Goal: Task Accomplishment & Management: Use online tool/utility

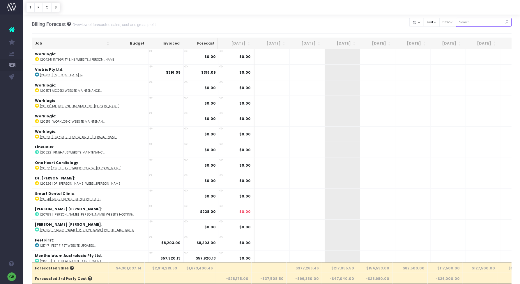
click at [484, 22] on input "text" at bounding box center [484, 22] width 56 height 9
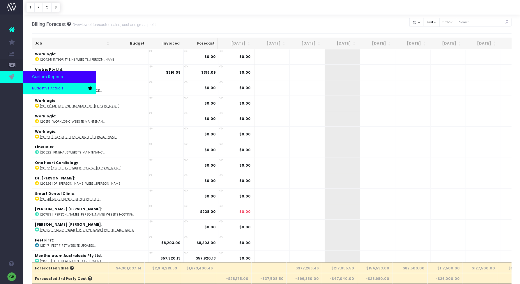
click at [31, 89] on link "Budget vs Actuals" at bounding box center [59, 89] width 73 height 12
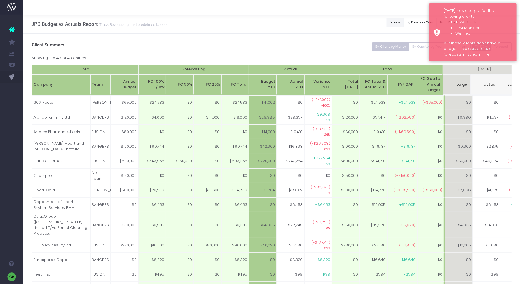
click at [404, 22] on button "filter" at bounding box center [395, 22] width 17 height 9
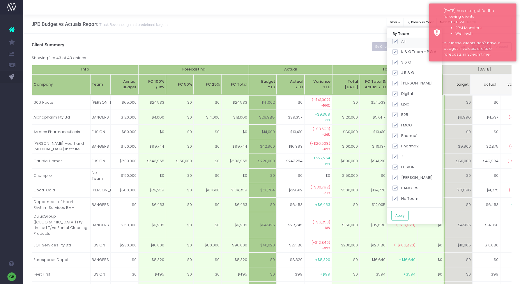
click at [398, 43] on span at bounding box center [395, 41] width 5 height 5
click at [402, 42] on input "All" at bounding box center [403, 40] width 4 height 4
checkbox input "false"
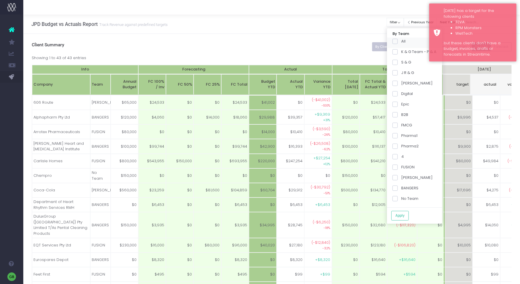
checkbox input "false"
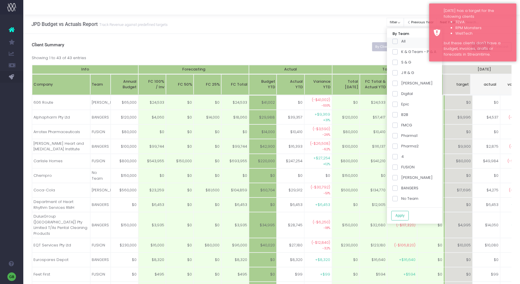
checkbox input "false"
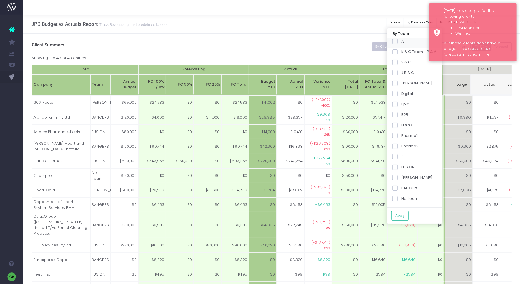
checkbox input "false"
click at [405, 147] on label "Pharma2" at bounding box center [406, 146] width 26 height 6
click at [405, 147] on input "Pharma2" at bounding box center [403, 145] width 4 height 4
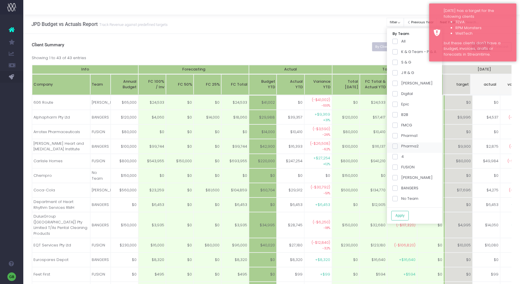
checkbox input "true"
drag, startPoint x: 401, startPoint y: 188, endPoint x: 396, endPoint y: 187, distance: 5.9
click at [398, 188] on span at bounding box center [395, 188] width 5 height 5
click at [401, 188] on input "BANGERS" at bounding box center [403, 187] width 4 height 4
checkbox input "true"
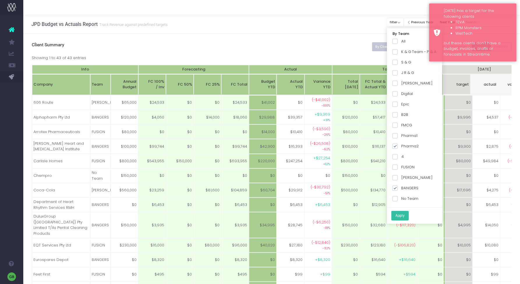
click at [407, 216] on button "Apply" at bounding box center [400, 216] width 17 height 10
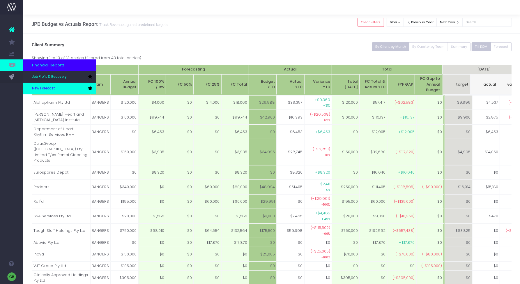
click at [37, 84] on link "New Forecast" at bounding box center [59, 89] width 73 height 12
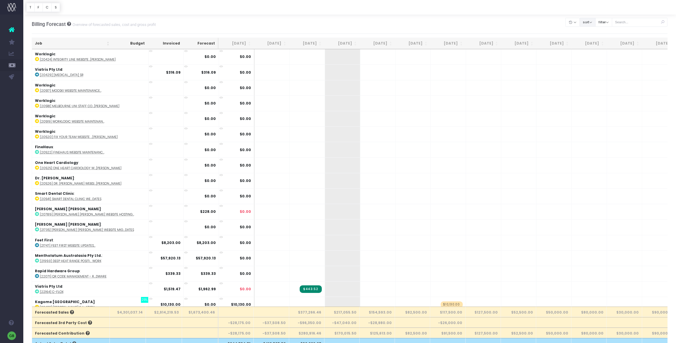
click at [520, 22] on button "sort" at bounding box center [588, 22] width 16 height 9
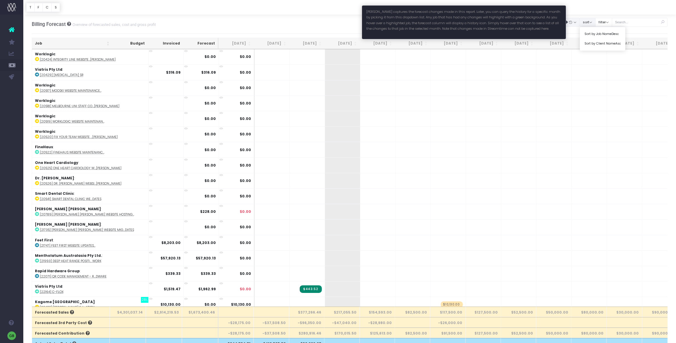
click at [520, 22] on icon "button" at bounding box center [571, 22] width 4 height 0
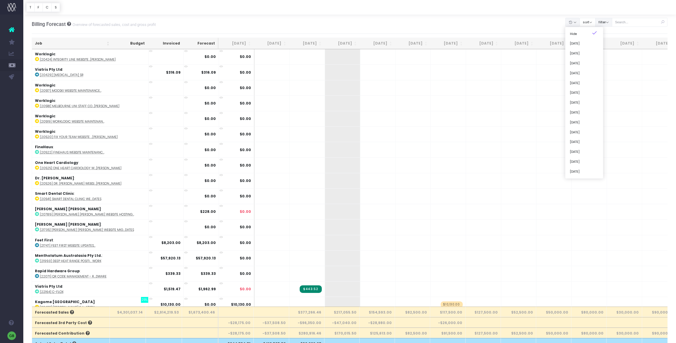
click at [520, 22] on button "filter" at bounding box center [604, 22] width 17 height 9
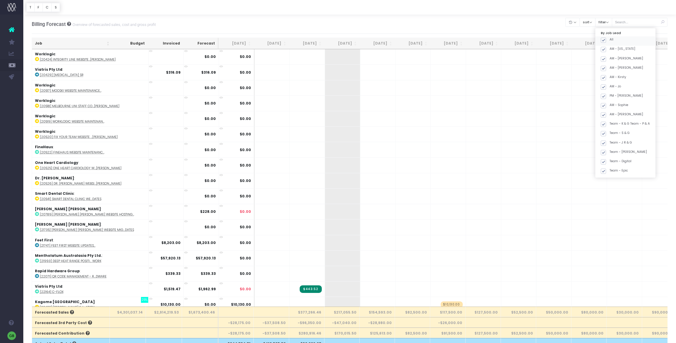
click at [520, 40] on span at bounding box center [603, 40] width 5 height 5
click at [520, 40] on input "All" at bounding box center [612, 39] width 4 height 4
checkbox input "false"
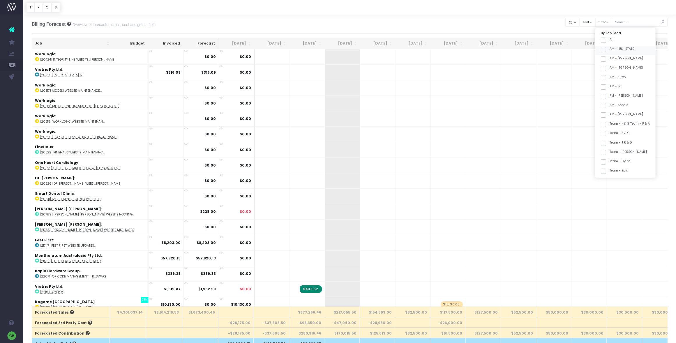
checkbox input "false"
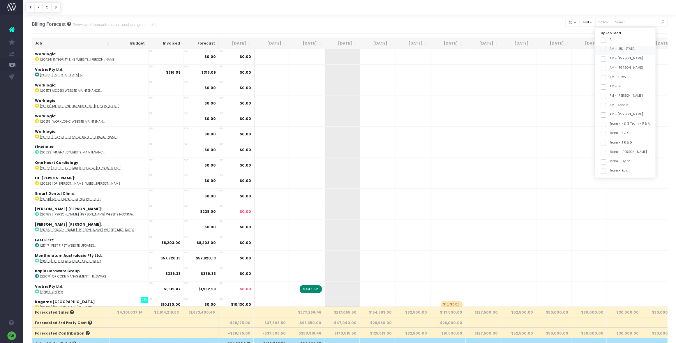
checkbox input "false"
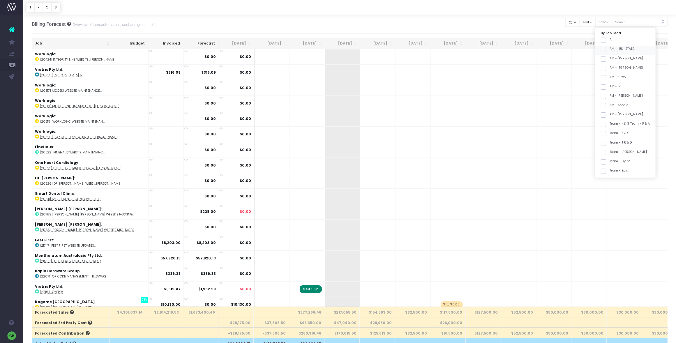
checkbox input "false"
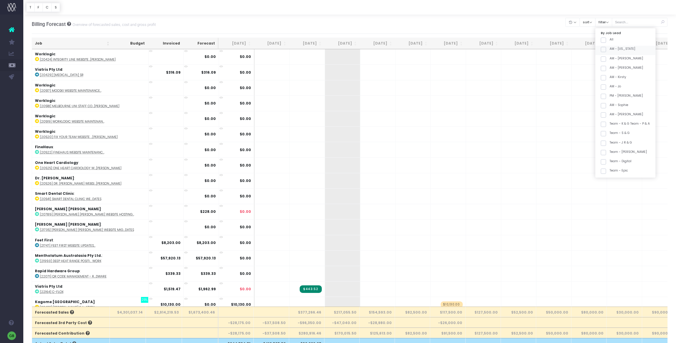
checkbox input "false"
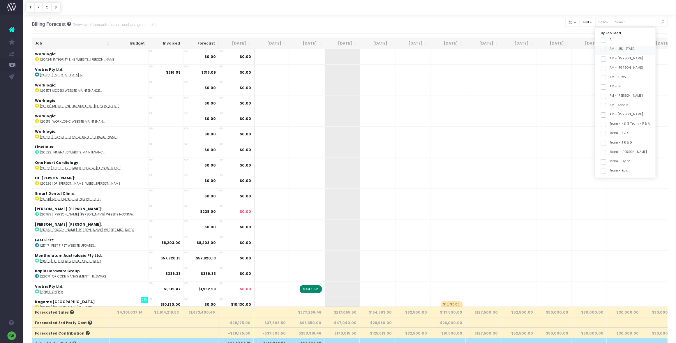
checkbox input "false"
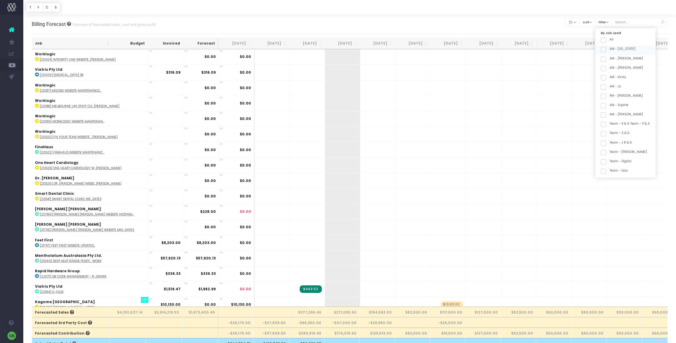
checkbox input "false"
drag, startPoint x: 607, startPoint y: 92, endPoint x: 613, endPoint y: 121, distance: 29.4
click at [520, 92] on span at bounding box center [603, 93] width 5 height 5
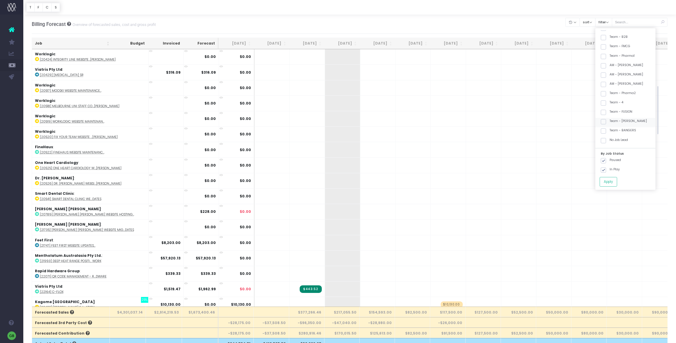
click at [520, 92] on input "Team - Pharma2" at bounding box center [612, 93] width 4 height 4
checkbox input "true"
click at [520, 131] on span at bounding box center [603, 130] width 5 height 5
click at [520, 131] on input "Team - BANGERS" at bounding box center [612, 130] width 4 height 4
checkbox input "true"
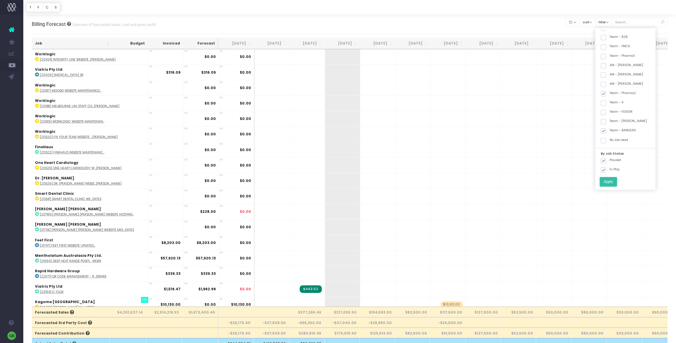
click at [520, 182] on button "Apply" at bounding box center [608, 182] width 17 height 10
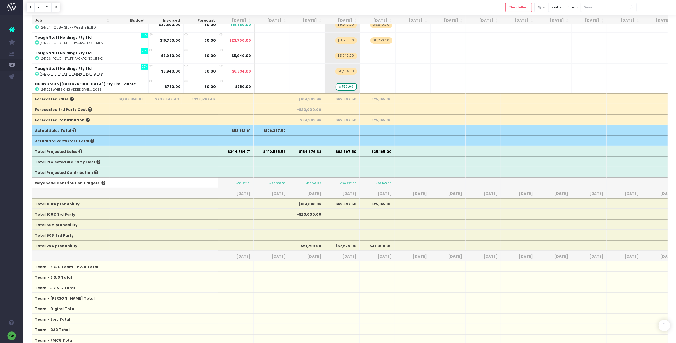
scroll to position [213, 0]
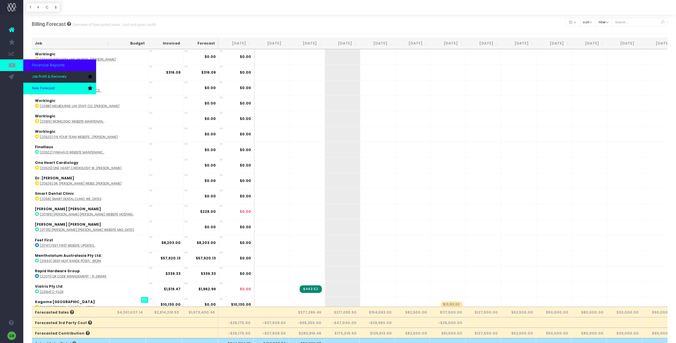
click at [57, 86] on link "New Forecast" at bounding box center [59, 89] width 73 height 12
click at [38, 90] on span "Budget vs Actuals" at bounding box center [47, 88] width 31 height 5
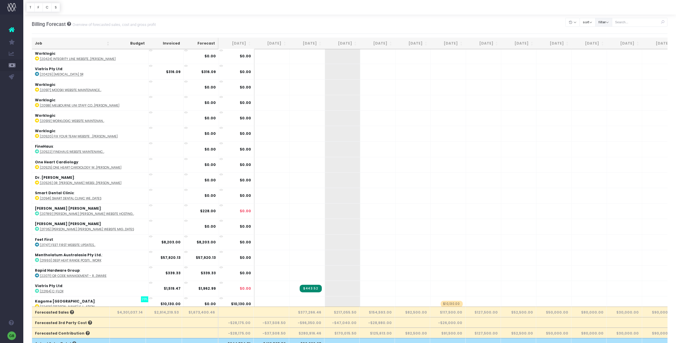
click at [604, 21] on button "filter" at bounding box center [604, 22] width 17 height 9
click at [606, 40] on span at bounding box center [603, 40] width 5 height 5
click at [610, 40] on input "All" at bounding box center [612, 39] width 4 height 4
checkbox input "false"
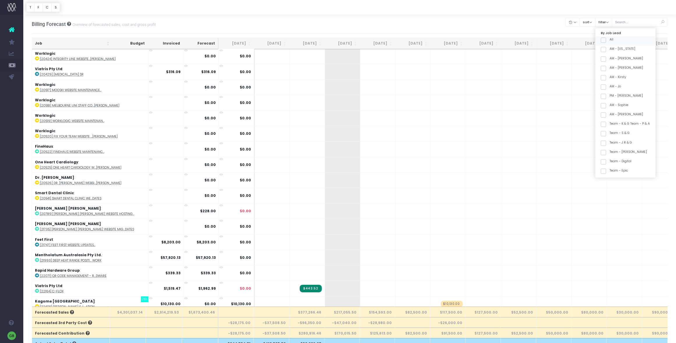
checkbox input "false"
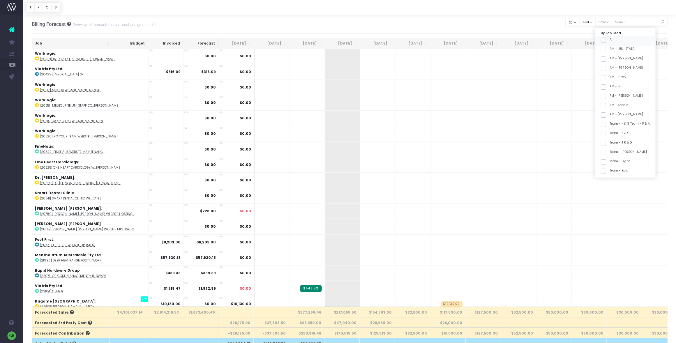
checkbox input "false"
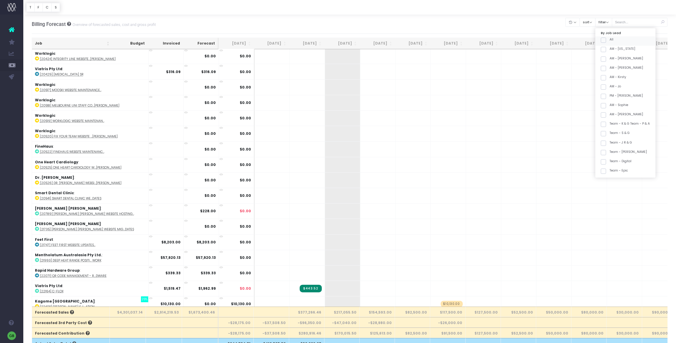
checkbox input "false"
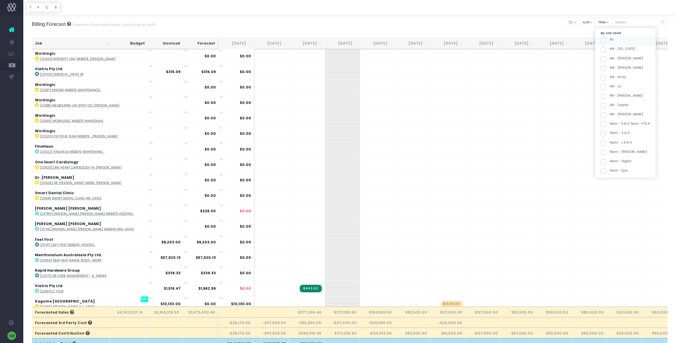
checkbox input "false"
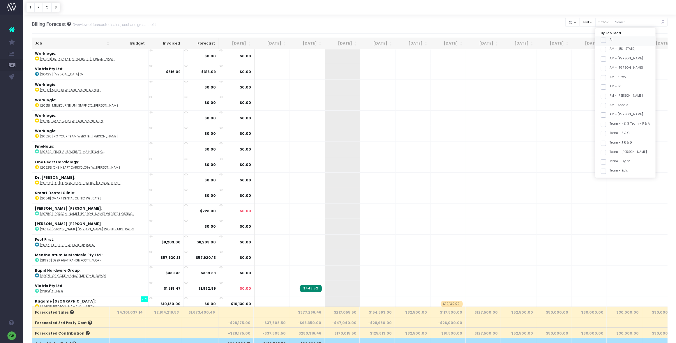
checkbox input "false"
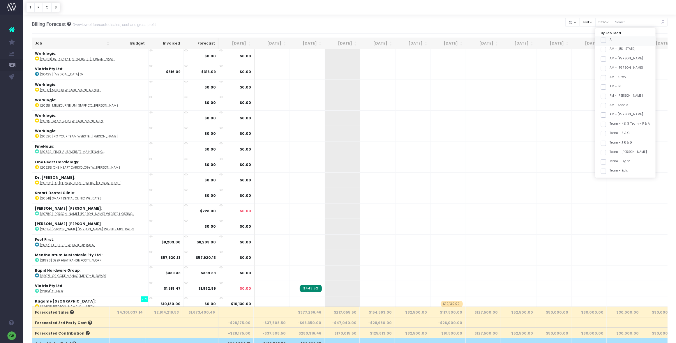
checkbox input "false"
click at [606, 95] on span at bounding box center [603, 94] width 5 height 5
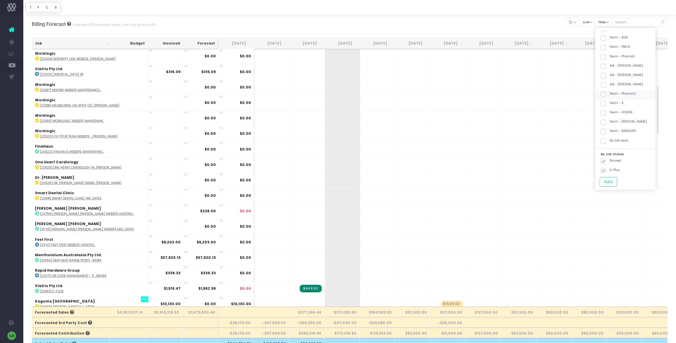
click at [610, 95] on input "Team - Pharma2" at bounding box center [612, 93] width 4 height 4
checkbox input "true"
click at [607, 128] on div "Team - BANGERS" at bounding box center [626, 132] width 60 height 9
click at [606, 131] on span at bounding box center [603, 131] width 5 height 5
click at [610, 131] on input "Team - BANGERS" at bounding box center [612, 131] width 4 height 4
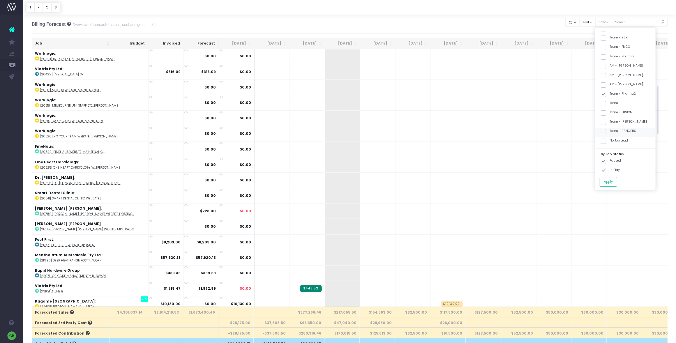
checkbox input "true"
click at [612, 185] on button "Apply" at bounding box center [608, 182] width 17 height 10
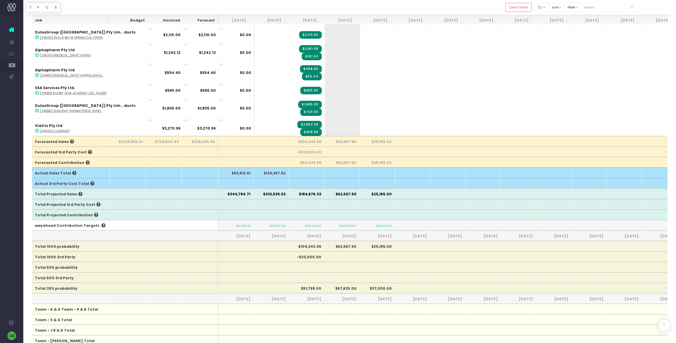
scroll to position [2442, 0]
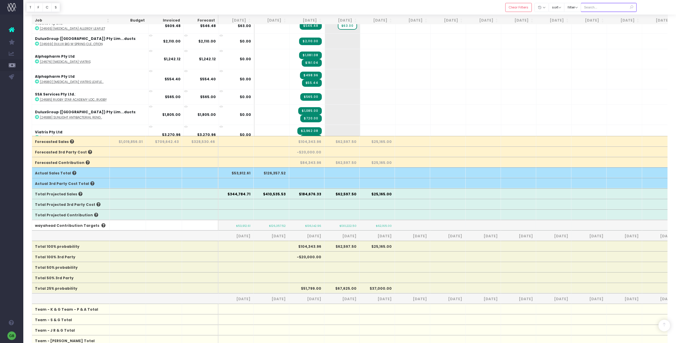
click at [608, 5] on input "text" at bounding box center [609, 7] width 56 height 9
type input "baker"
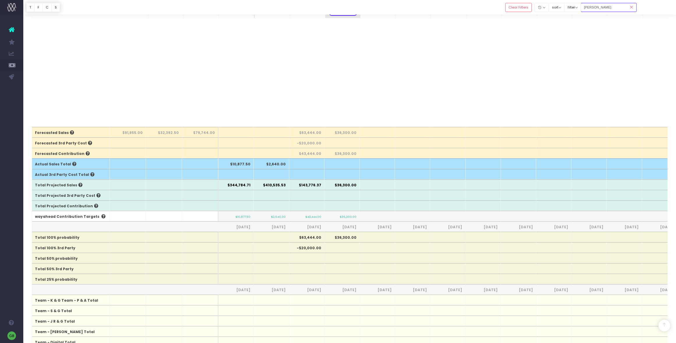
scroll to position [0, 0]
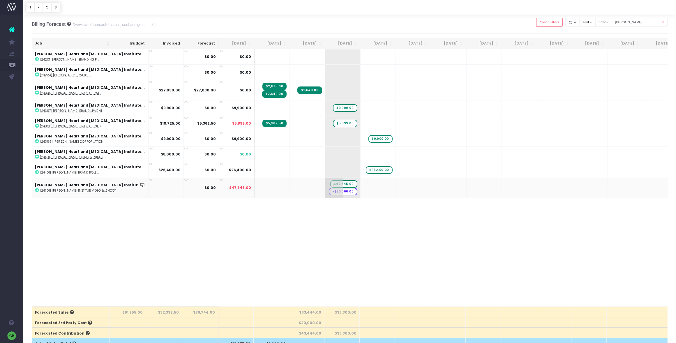
click at [330, 183] on span "$47,645.00" at bounding box center [343, 184] width 27 height 8
type input "24000"
click at [0, 0] on span "+" at bounding box center [0, 0] width 0 height 0
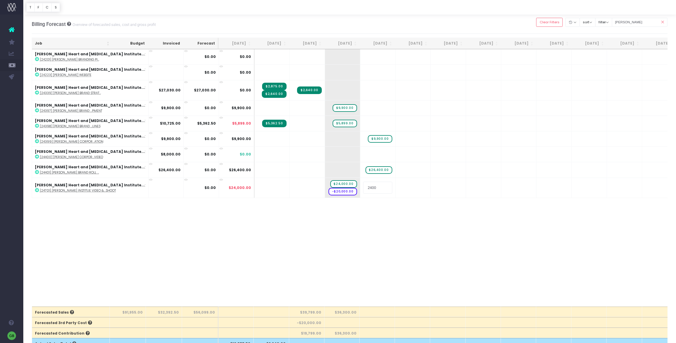
type input "24000"
click at [348, 218] on body "Oh my... this is bad. wayahead wasn't able to load this page. Please contact su…" at bounding box center [338, 171] width 676 height 343
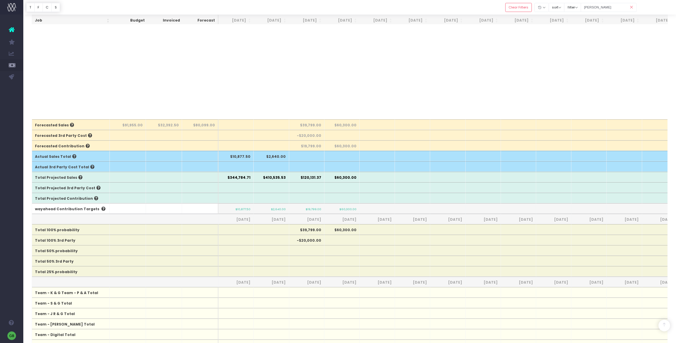
scroll to position [189, 0]
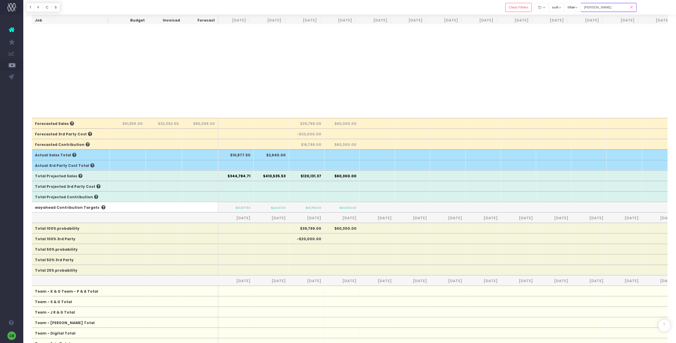
click at [621, 7] on input "baker" at bounding box center [609, 7] width 56 height 9
type input "b"
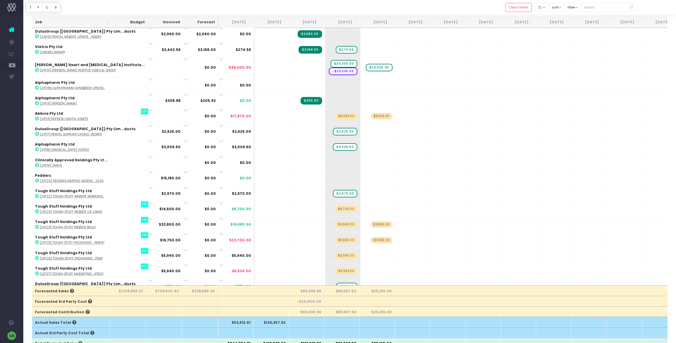
scroll to position [2705, 0]
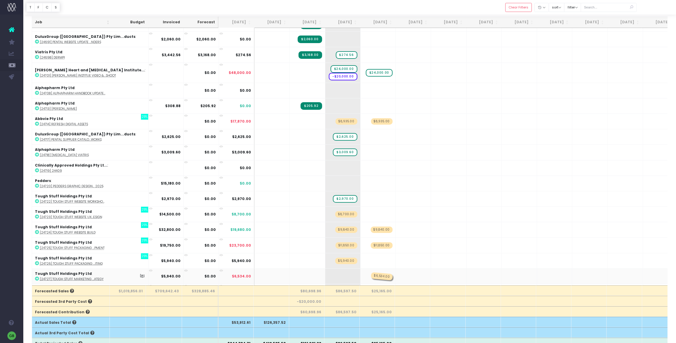
drag, startPoint x: 311, startPoint y: 260, endPoint x: 335, endPoint y: 258, distance: 23.6
click at [90, 262] on abbr "[24726] Tough Stuff Packaging ...iting" at bounding box center [71, 264] width 63 height 4
click at [99, 277] on abbr "[24727] Tough Stuff Marketing ...ategy" at bounding box center [72, 279] width 64 height 4
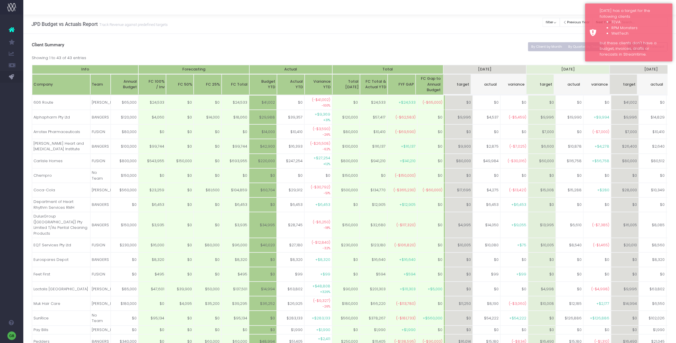
click at [579, 45] on button "By Quarter by Team" at bounding box center [584, 46] width 39 height 9
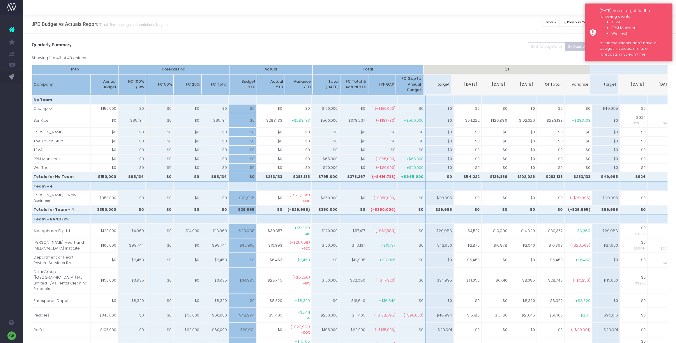
click at [596, 45] on div "[DATE] has a target for the following clients TEVA RPM Monsters WellTech but th…" at bounding box center [628, 32] width 87 height 58
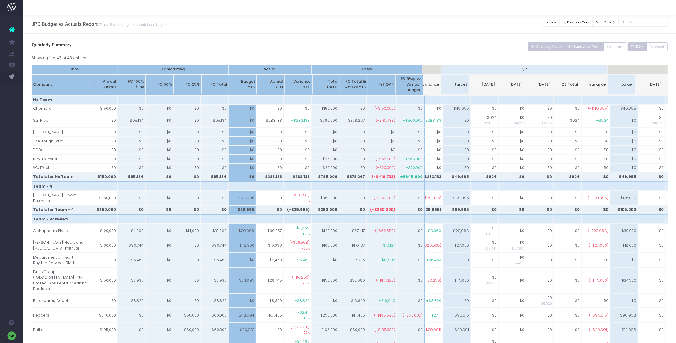
click at [547, 45] on button "By Client by Month" at bounding box center [547, 46] width 38 height 9
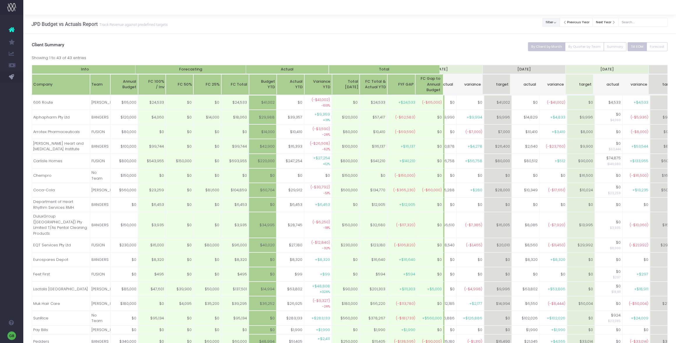
click at [554, 23] on button "filter" at bounding box center [551, 22] width 17 height 9
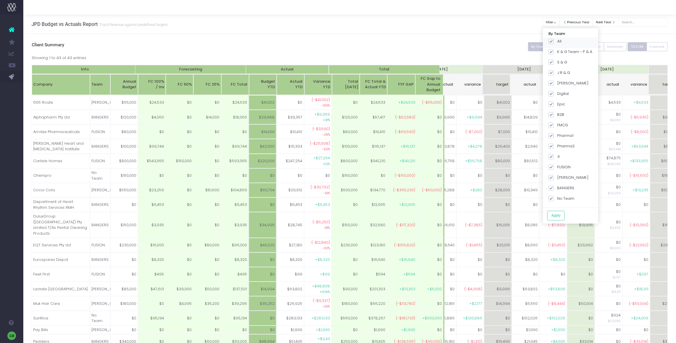
drag, startPoint x: 554, startPoint y: 40, endPoint x: 587, endPoint y: 115, distance: 82.7
click at [554, 40] on span at bounding box center [551, 41] width 5 height 5
click at [557, 40] on input "All" at bounding box center [559, 40] width 4 height 4
checkbox input "false"
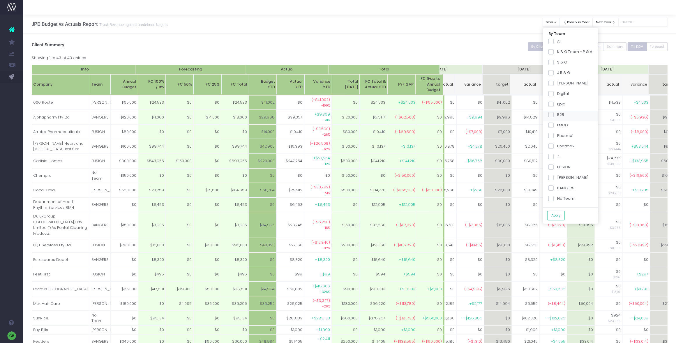
checkbox input "false"
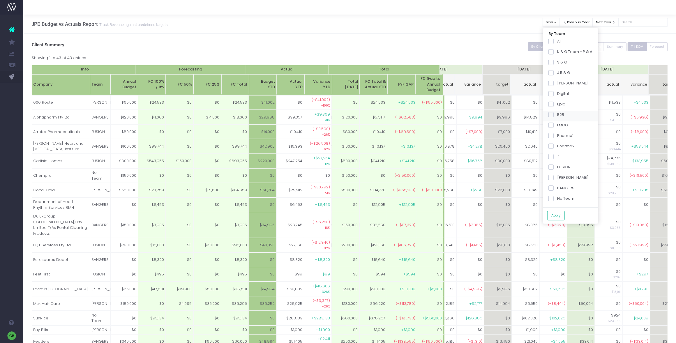
checkbox input "false"
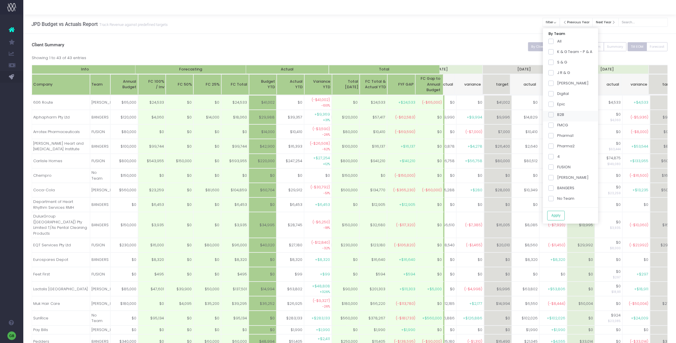
checkbox input "false"
drag, startPoint x: 554, startPoint y: 144, endPoint x: 562, endPoint y: 184, distance: 40.4
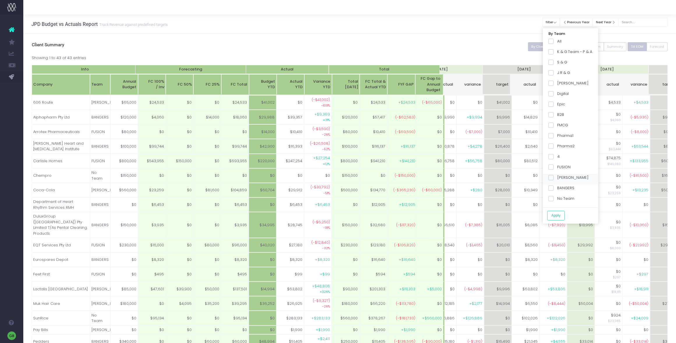
click at [557, 152] on div "Pharma2" at bounding box center [570, 147] width 55 height 10
drag, startPoint x: 554, startPoint y: 149, endPoint x: 556, endPoint y: 184, distance: 35.3
click at [554, 148] on span at bounding box center [551, 146] width 5 height 5
click at [557, 147] on input "Pharma2" at bounding box center [559, 145] width 4 height 4
checkbox input "true"
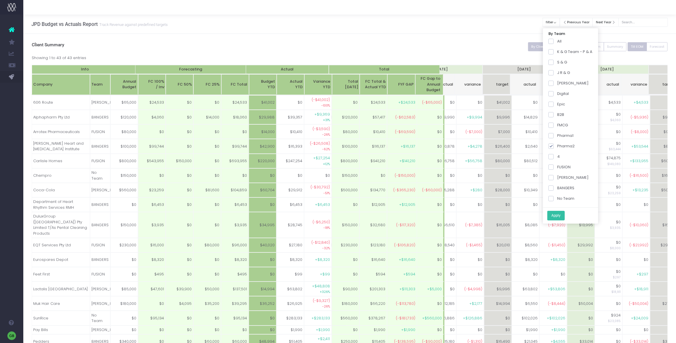
drag, startPoint x: 554, startPoint y: 187, endPoint x: 558, endPoint y: 218, distance: 30.8
click at [554, 191] on span at bounding box center [551, 188] width 5 height 5
click at [557, 189] on input "BANGERS" at bounding box center [559, 187] width 4 height 4
checkbox input "true"
click at [558, 220] on div "Apply" at bounding box center [570, 215] width 55 height 13
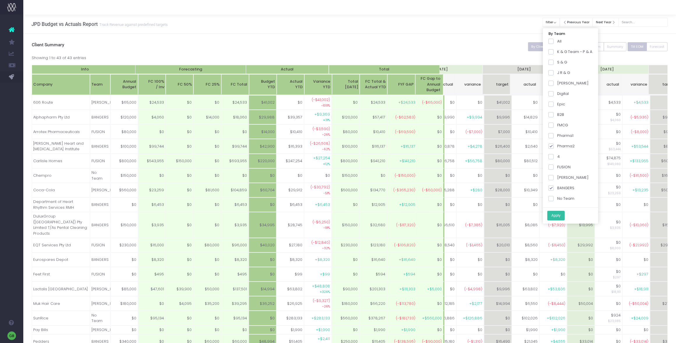
click at [558, 214] on button "Apply" at bounding box center [555, 216] width 17 height 10
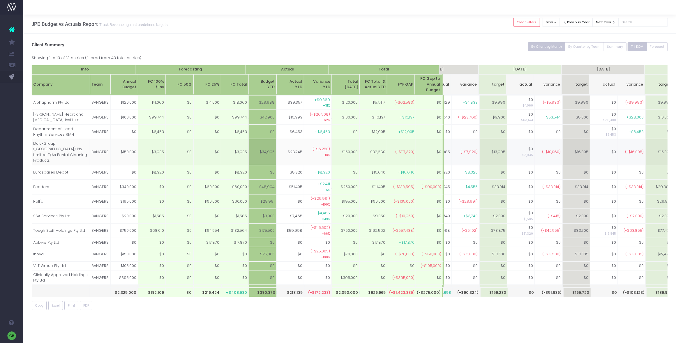
scroll to position [0, 214]
